Goal: Task Accomplishment & Management: Complete application form

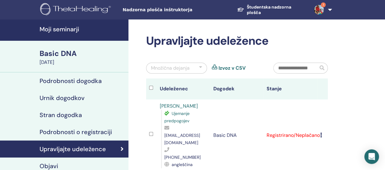
click at [61, 29] on h4 "Moji seminarji" at bounding box center [82, 29] width 85 height 7
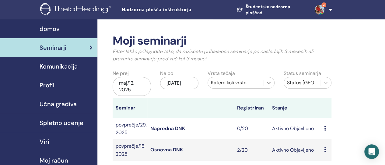
click at [269, 82] on icon at bounding box center [269, 83] width 4 height 2
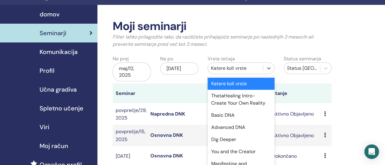
click at [240, 67] on font "Katere koli vrste" at bounding box center [229, 68] width 36 height 6
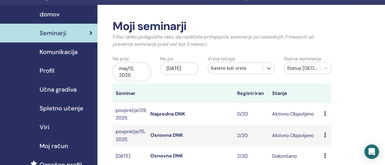
click at [240, 67] on font "Katere koli vrste" at bounding box center [229, 68] width 36 height 6
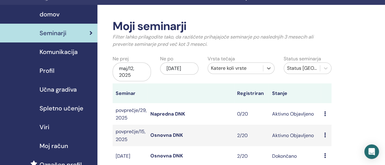
click at [240, 67] on font "Katere koli vrste" at bounding box center [229, 68] width 36 height 6
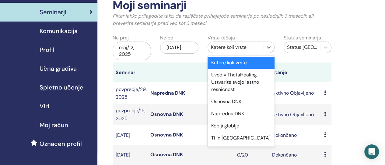
scroll to position [45, 0]
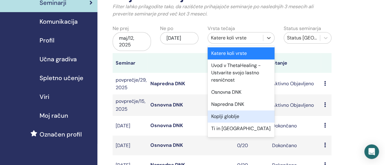
click at [233, 116] on font "Koplji globlje" at bounding box center [225, 116] width 28 height 6
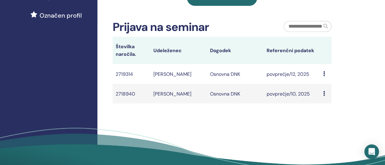
scroll to position [167, 0]
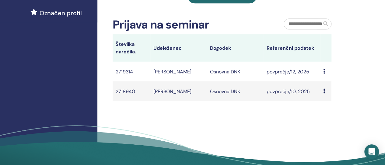
click at [323, 74] on icon at bounding box center [324, 71] width 2 height 5
click at [127, 75] on font "2719314" at bounding box center [124, 72] width 17 height 6
click at [168, 75] on font "Tanja Juriševič" at bounding box center [172, 72] width 38 height 6
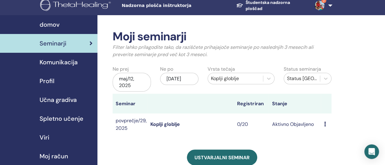
scroll to position [0, 0]
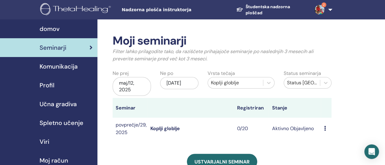
click at [55, 47] on font "Seminarji" at bounding box center [53, 48] width 27 height 8
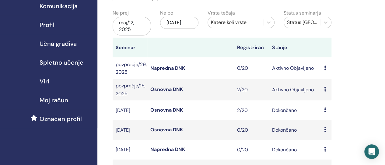
scroll to position [61, 0]
click at [164, 92] on font "Osnovna DNK" at bounding box center [166, 89] width 33 height 6
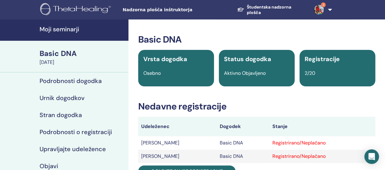
click at [66, 31] on h4 "Moji seminarji" at bounding box center [82, 29] width 85 height 7
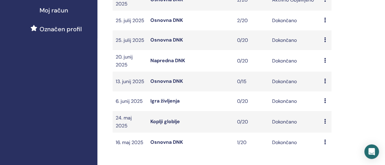
scroll to position [243, 0]
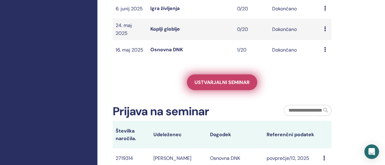
click at [219, 86] on font "Ustvarjalni seminar" at bounding box center [221, 82] width 55 height 6
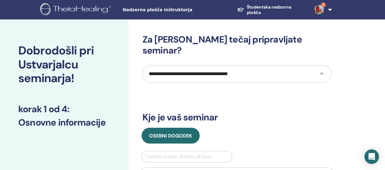
click at [320, 65] on select "**********" at bounding box center [236, 74] width 189 height 18
select select "*"
click at [142, 65] on select "**********" at bounding box center [236, 74] width 189 height 18
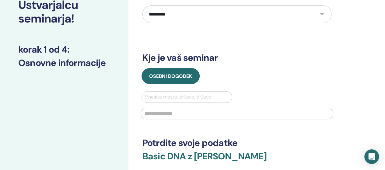
scroll to position [91, 0]
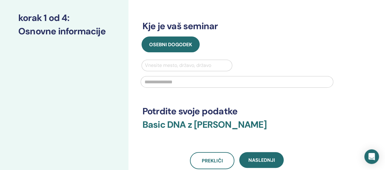
click at [158, 61] on div at bounding box center [187, 65] width 84 height 9
click at [167, 61] on div at bounding box center [187, 65] width 84 height 9
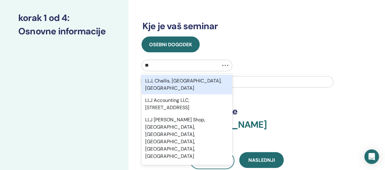
type input "*"
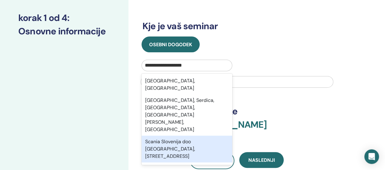
type input "**********"
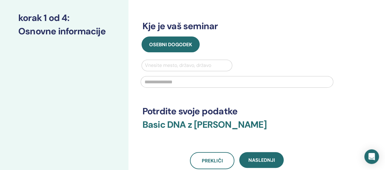
click at [269, 89] on div "**********" at bounding box center [236, 56] width 189 height 226
click at [153, 61] on div at bounding box center [187, 65] width 84 height 9
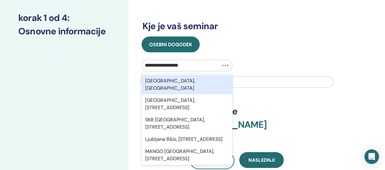
type input "**********"
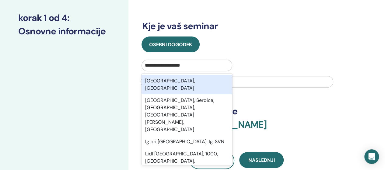
click at [160, 75] on div "Ljubljana, SVN" at bounding box center [186, 84] width 91 height 19
click at [160, 76] on input "text" at bounding box center [236, 82] width 192 height 12
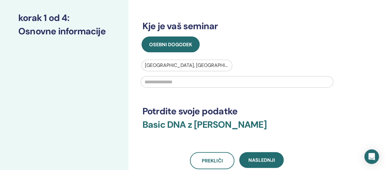
click at [157, 76] on input "text" at bounding box center [236, 82] width 192 height 12
click at [164, 76] on input "**********" at bounding box center [236, 82] width 192 height 12
click at [165, 76] on input "**********" at bounding box center [236, 82] width 192 height 12
click at [196, 76] on input "**********" at bounding box center [236, 82] width 192 height 12
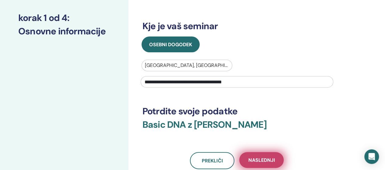
type input "**********"
click at [255, 153] on button "Naslednji" at bounding box center [261, 160] width 44 height 16
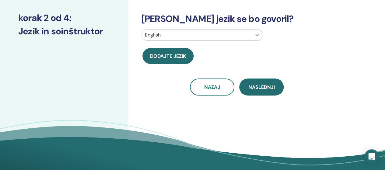
click at [254, 34] on icon at bounding box center [257, 35] width 6 height 6
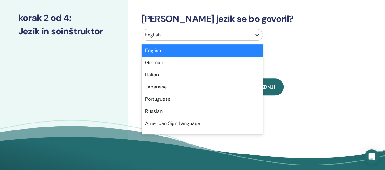
click at [256, 35] on icon at bounding box center [257, 35] width 4 height 2
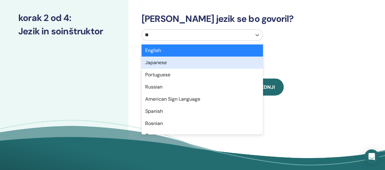
type input "***"
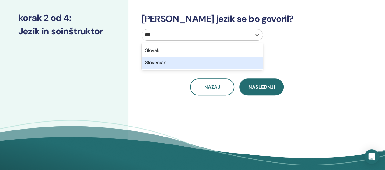
click at [159, 62] on div "Slovenian" at bounding box center [201, 63] width 121 height 12
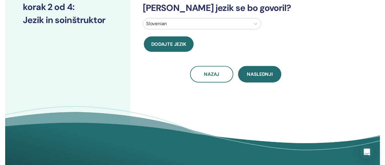
scroll to position [91, 0]
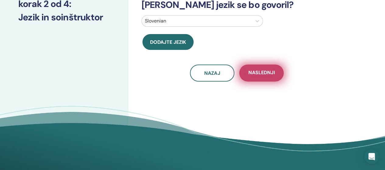
click at [265, 75] on span "Naslednji" at bounding box center [261, 73] width 26 height 8
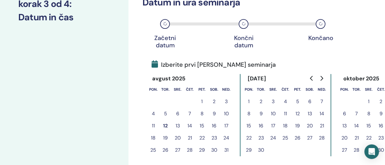
click at [296, 140] on button "26" at bounding box center [297, 138] width 12 height 12
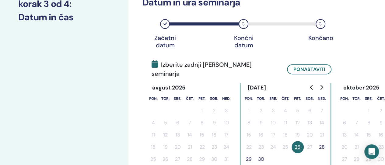
click at [325, 141] on button "28" at bounding box center [322, 147] width 12 height 12
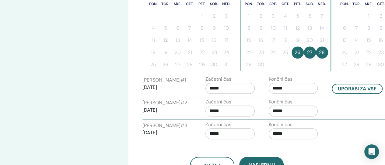
scroll to position [182, 0]
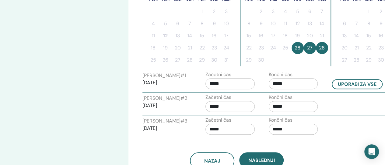
click at [277, 83] on input "*****" at bounding box center [292, 83] width 49 height 11
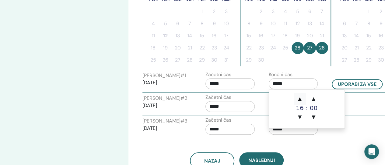
click at [301, 100] on span "▲" at bounding box center [299, 99] width 12 height 12
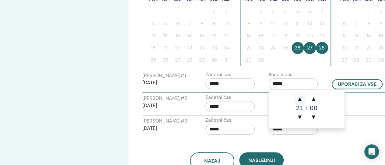
click at [301, 100] on span "▲" at bounding box center [299, 99] width 12 height 12
type input "*****"
click at [217, 84] on input "*****" at bounding box center [229, 83] width 49 height 11
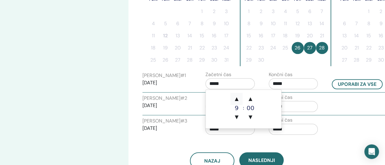
click at [238, 100] on span "▲" at bounding box center [236, 99] width 12 height 12
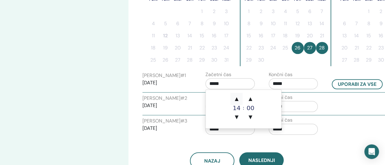
click at [238, 100] on span "▲" at bounding box center [236, 99] width 12 height 12
type input "*****"
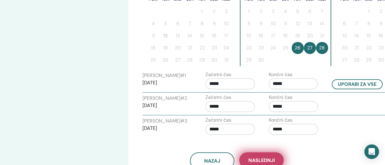
click at [262, 159] on span "Naslednji" at bounding box center [261, 160] width 26 height 6
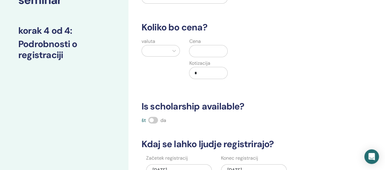
scroll to position [30, 0]
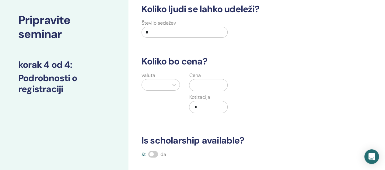
click at [152, 34] on input "*" at bounding box center [184, 32] width 86 height 11
type input "**"
click at [174, 84] on icon at bounding box center [174, 85] width 6 height 6
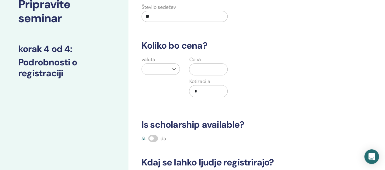
scroll to position [47, 0]
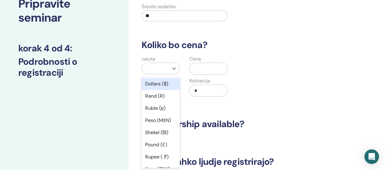
click at [152, 66] on div at bounding box center [155, 68] width 21 height 9
type input "**"
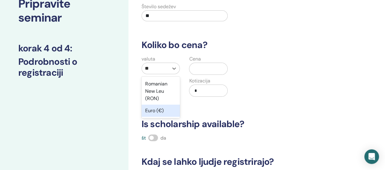
click at [152, 110] on div "Euro (€)" at bounding box center [160, 111] width 39 height 12
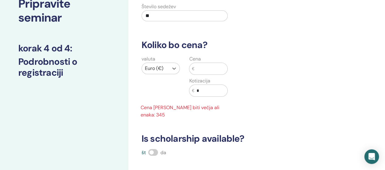
click at [204, 70] on input "text" at bounding box center [210, 69] width 33 height 12
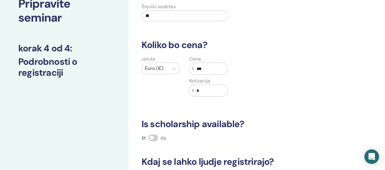
type input "***"
click at [155, 137] on span at bounding box center [153, 137] width 10 height 7
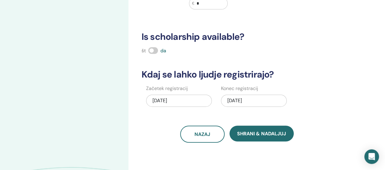
scroll to position [138, 0]
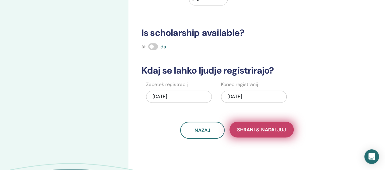
click at [258, 130] on span "Shrani & Nadaljuj" at bounding box center [261, 129] width 49 height 6
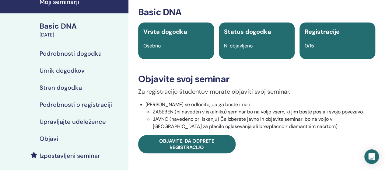
scroll to position [61, 0]
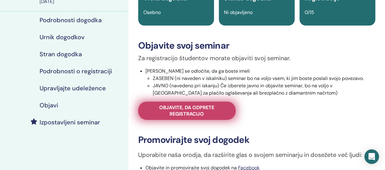
click at [181, 113] on span "Objavite, da odprete registracijo" at bounding box center [187, 110] width 82 height 13
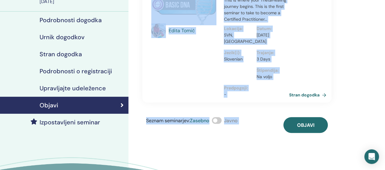
click at [216, 122] on span at bounding box center [217, 120] width 10 height 7
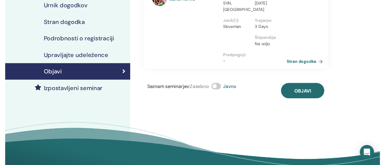
scroll to position [122, 0]
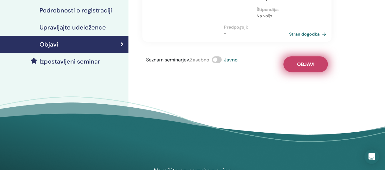
click at [309, 65] on span "Objavi" at bounding box center [304, 64] width 17 height 6
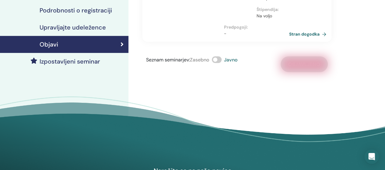
click at [76, 62] on h4 "Izpostavljeni seminar" at bounding box center [70, 61] width 61 height 7
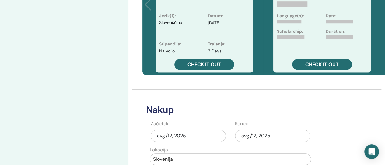
scroll to position [213, 0]
click at [94, 77] on div "Moji seminarji Basic DNA [DATE] Podrobnosti dogodka Urnik dogodkov Stran dogodk…" at bounding box center [64, 50] width 128 height 487
click at [172, 135] on div "avg./12, 2025" at bounding box center [188, 136] width 75 height 12
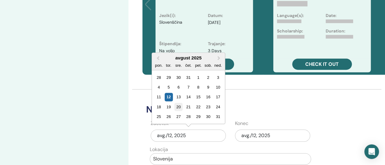
click at [179, 107] on div "20" at bounding box center [178, 107] width 8 height 8
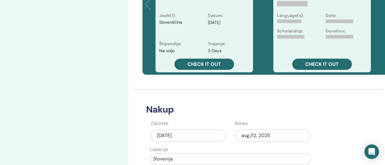
click at [254, 133] on div "avg./12, 2025" at bounding box center [272, 136] width 75 height 12
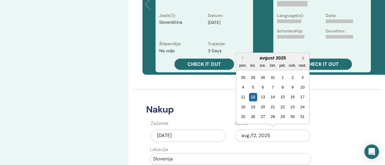
click at [303, 58] on span "Next Month" at bounding box center [303, 58] width 0 height 6
click at [265, 96] on div "17" at bounding box center [262, 97] width 8 height 8
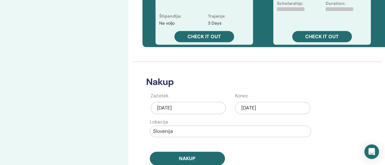
scroll to position [304, 0]
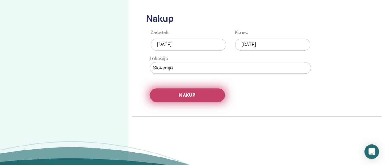
click at [196, 93] on button "Nakup" at bounding box center [187, 95] width 75 height 14
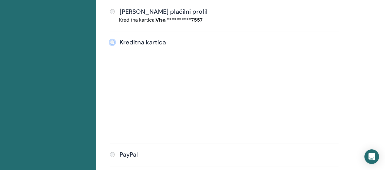
scroll to position [196, 0]
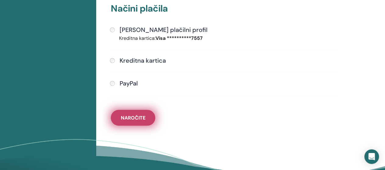
click at [133, 119] on font "Naročite" at bounding box center [133, 118] width 25 height 6
click at [0, 0] on div at bounding box center [0, 0] width 0 height 0
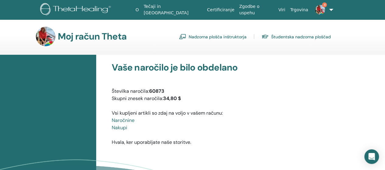
click at [204, 36] on font "Nadzorna plošča inštruktorja" at bounding box center [218, 36] width 58 height 5
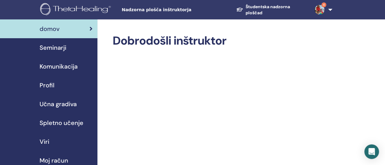
click at [47, 50] on font "Seminarji" at bounding box center [53, 48] width 27 height 8
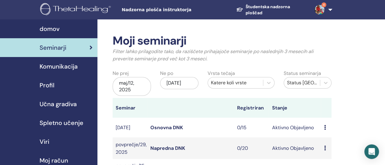
click at [329, 9] on link "4" at bounding box center [322, 9] width 24 height 19
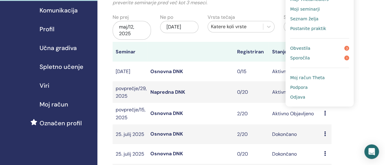
scroll to position [61, 0]
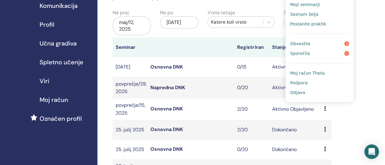
click at [298, 92] on font "Odjava" at bounding box center [297, 92] width 15 height 5
